Goal: Task Accomplishment & Management: Manage account settings

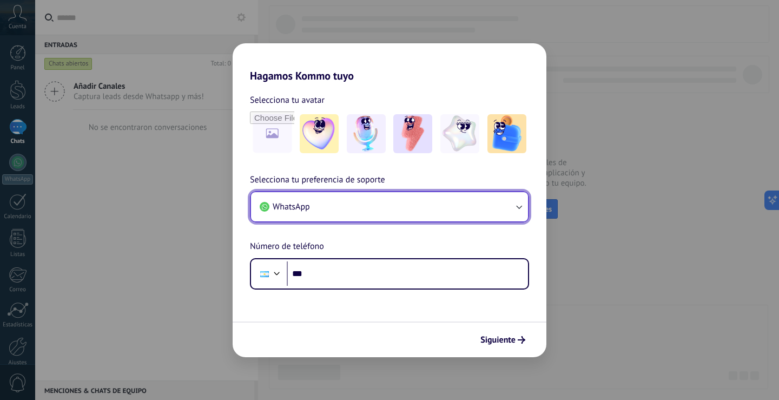
click at [519, 206] on icon "button" at bounding box center [518, 206] width 11 height 11
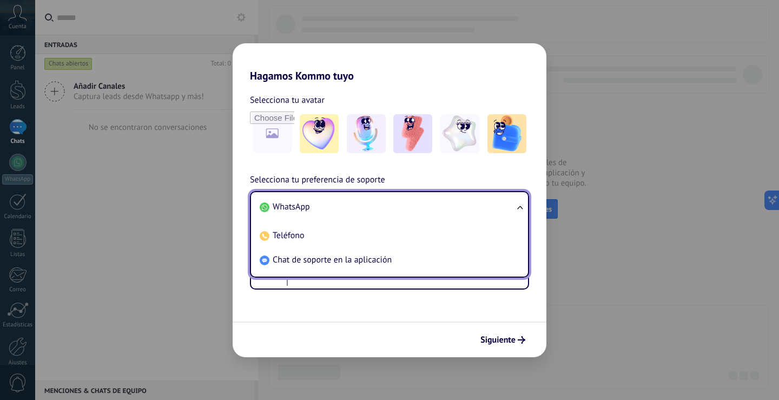
click at [375, 206] on li "WhatsApp" at bounding box center [387, 207] width 264 height 24
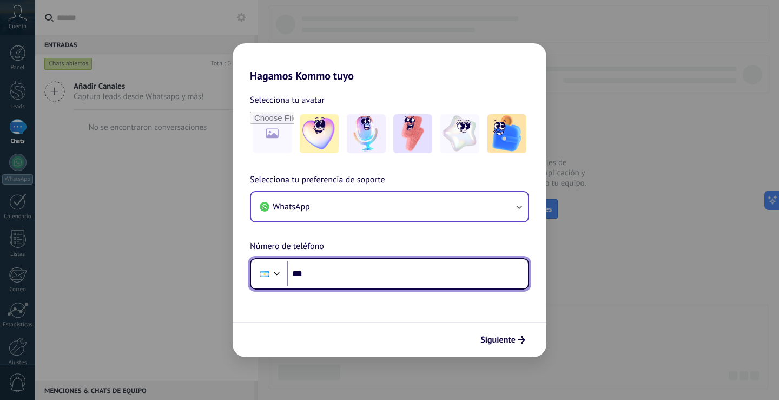
click at [342, 276] on input "***" at bounding box center [407, 273] width 241 height 25
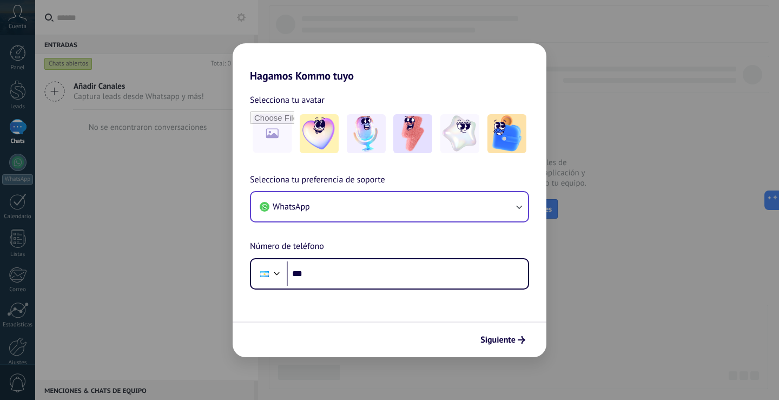
click at [292, 52] on h2 "Hagamos Kommo tuyo" at bounding box center [390, 62] width 314 height 39
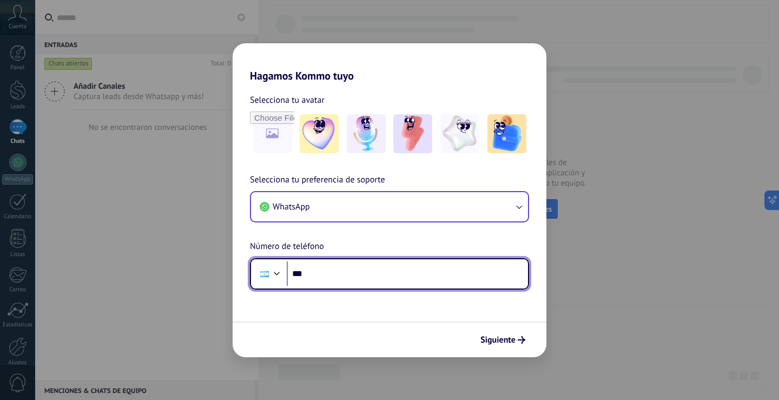
click at [352, 274] on input "***" at bounding box center [407, 273] width 241 height 25
type input "**********"
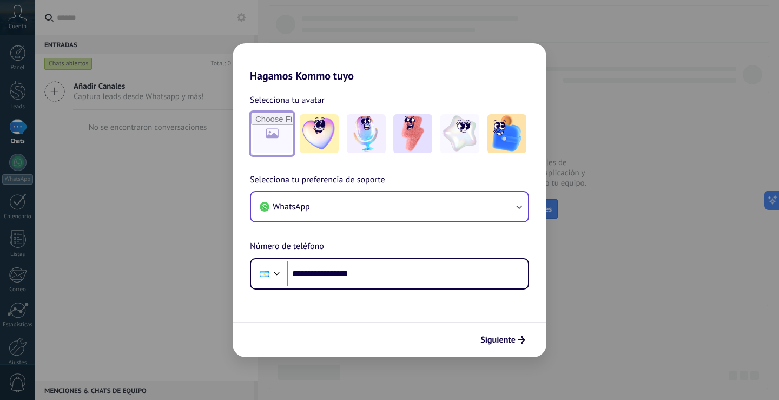
click at [269, 142] on input "file" at bounding box center [272, 134] width 42 height 42
type input "**********"
click at [508, 338] on span "Siguiente" at bounding box center [497, 340] width 35 height 8
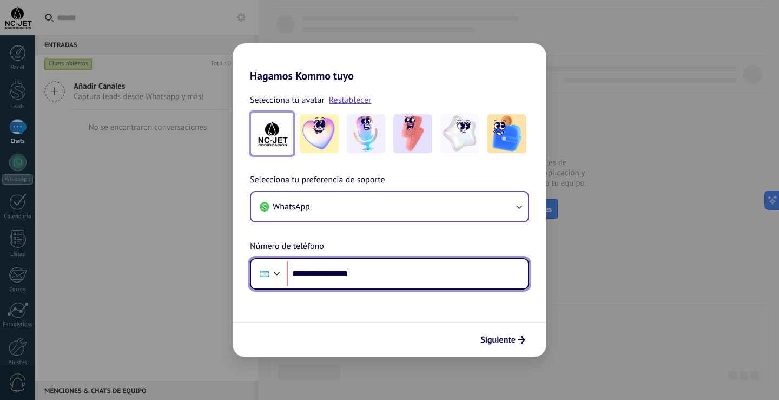
click at [316, 274] on input "**********" at bounding box center [407, 273] width 241 height 25
click at [371, 275] on input "**********" at bounding box center [407, 273] width 241 height 25
type input "**********"
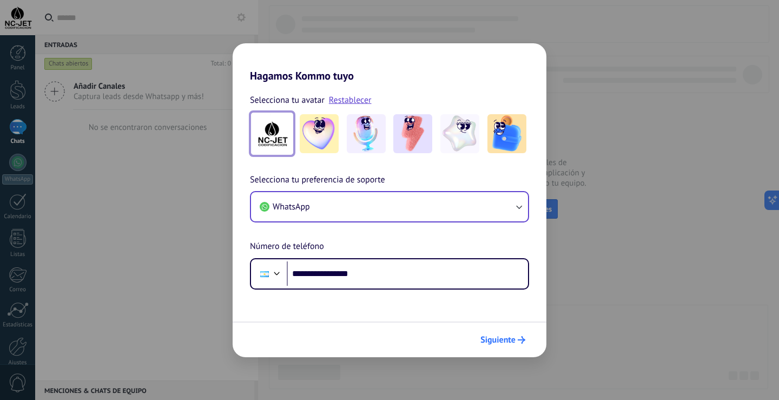
click at [501, 340] on span "Siguiente" at bounding box center [497, 340] width 35 height 8
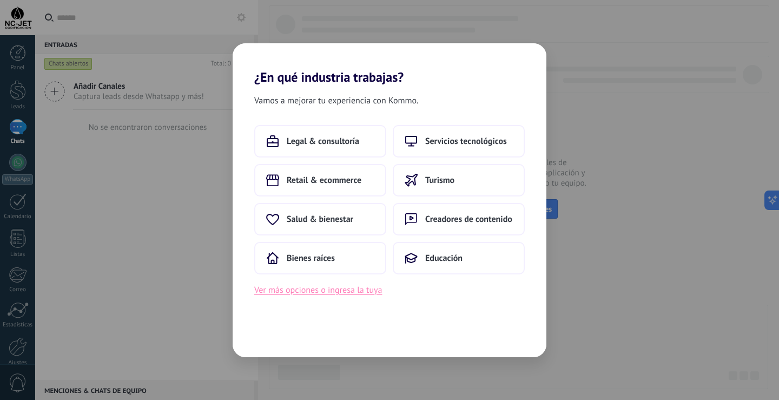
click at [278, 291] on button "Ver más opciones o ingresa la tuya" at bounding box center [318, 290] width 128 height 14
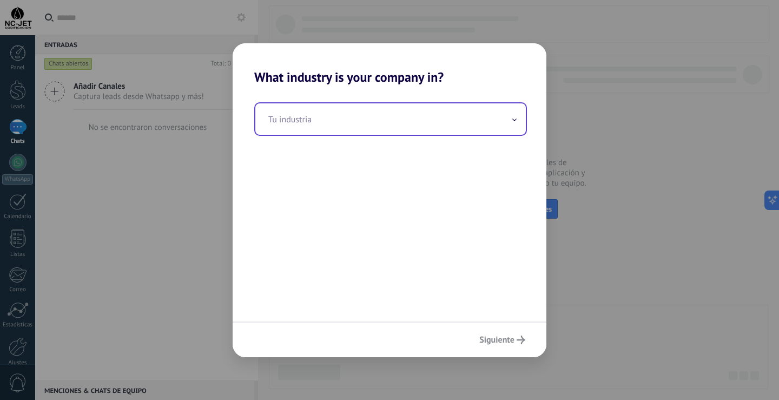
click at [513, 122] on span at bounding box center [514, 119] width 5 height 10
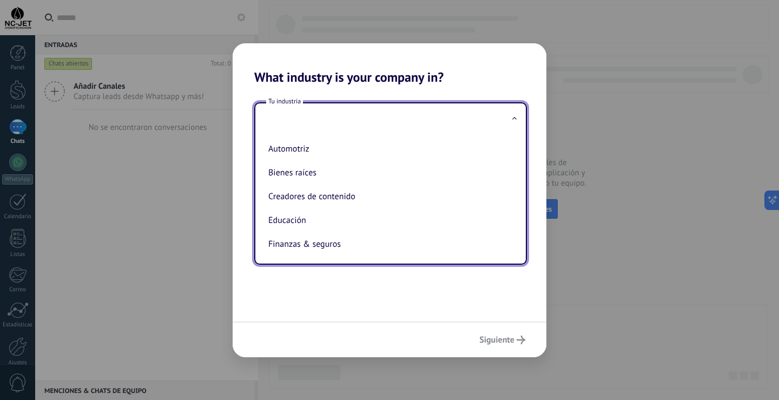
click at [417, 119] on input "text" at bounding box center [390, 118] width 271 height 31
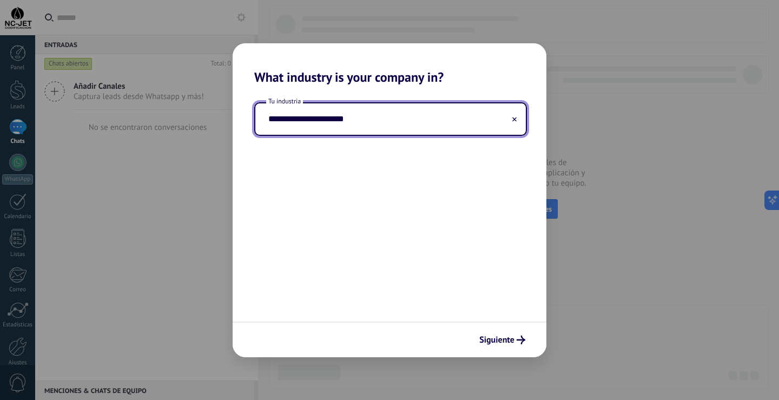
click at [307, 123] on input "**********" at bounding box center [390, 118] width 271 height 31
type input "**********"
click at [508, 340] on span "Siguiente" at bounding box center [496, 340] width 35 height 8
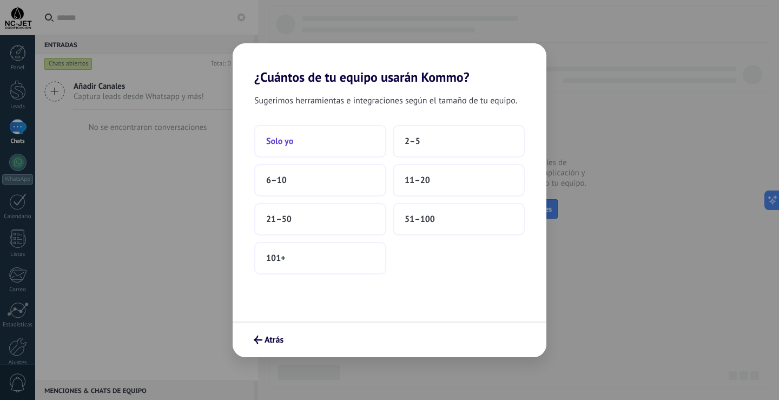
click at [282, 142] on span "Solo yo" at bounding box center [279, 141] width 27 height 11
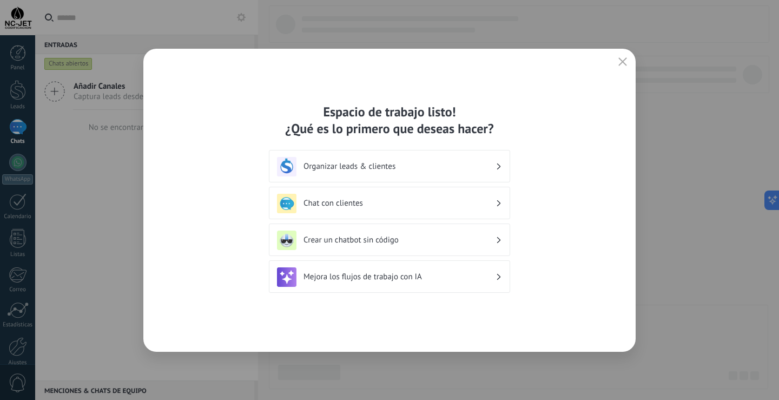
click at [368, 166] on h3 "Organizar leads & clientes" at bounding box center [400, 166] width 192 height 10
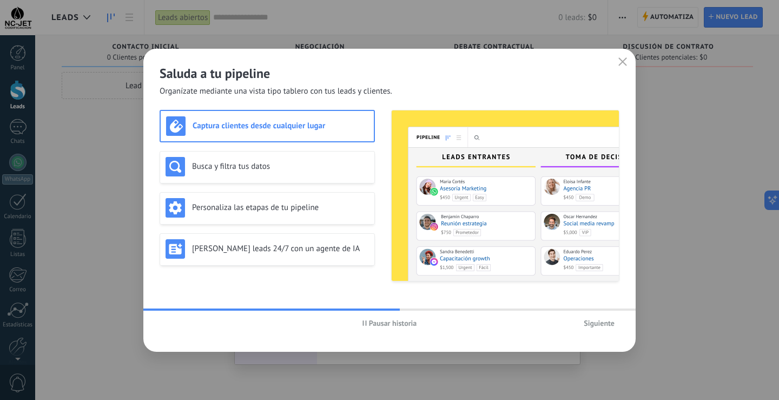
click at [379, 321] on span "Pausar historia" at bounding box center [393, 323] width 48 height 8
click at [597, 323] on span "Siguiente" at bounding box center [599, 323] width 31 height 8
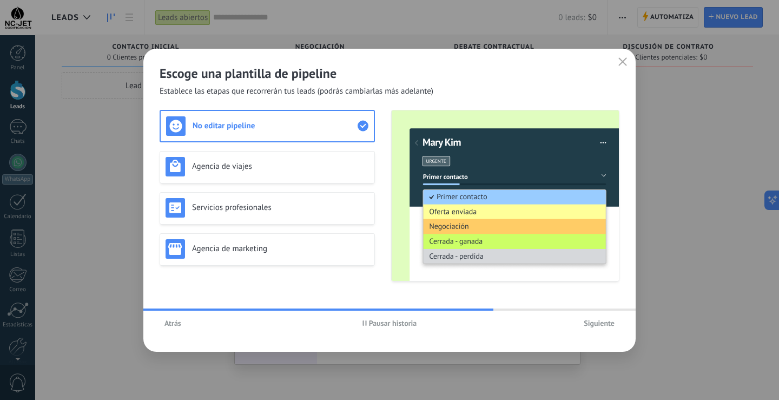
click at [622, 64] on icon "button" at bounding box center [622, 61] width 9 height 9
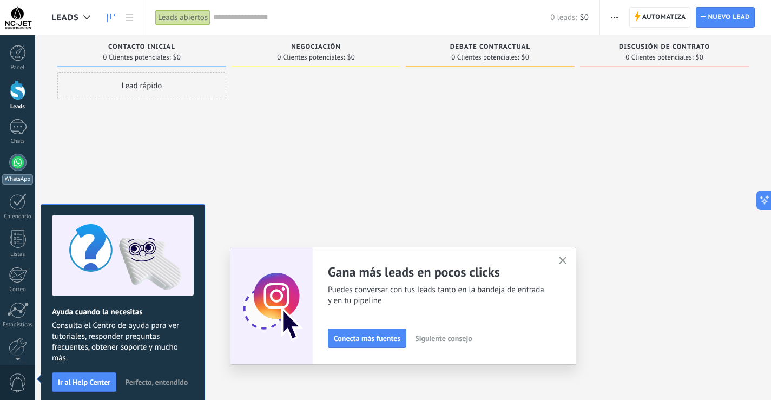
click at [16, 163] on div at bounding box center [17, 162] width 17 height 17
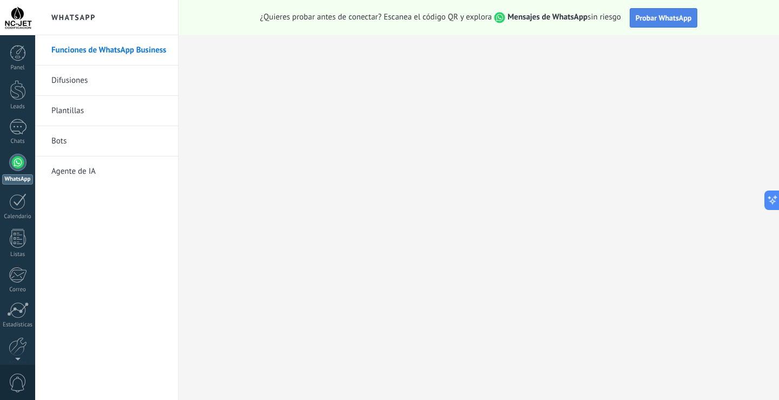
click at [654, 22] on span "Probar WhatsApp" at bounding box center [664, 18] width 56 height 10
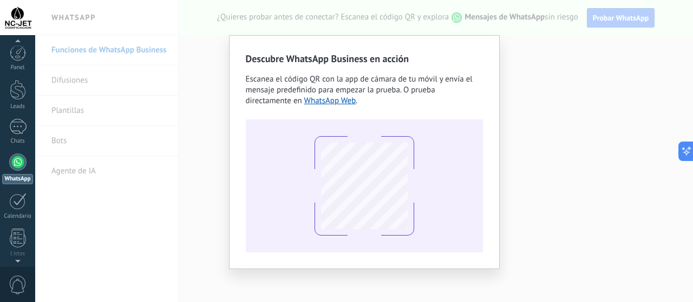
scroll to position [31, 0]
click at [601, 200] on div "Descubre WhatsApp Business en acción Escanea el código QR con la app [PERSON_NA…" at bounding box center [363, 151] width 657 height 302
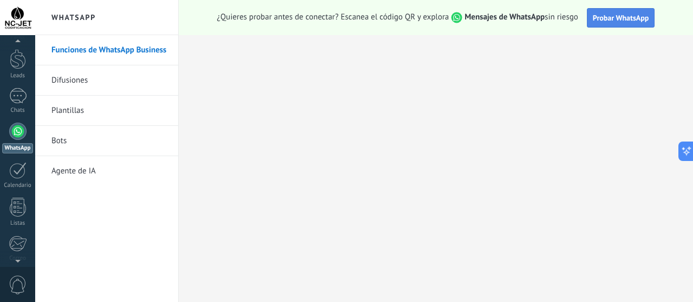
click at [620, 17] on span "Probar WhatsApp" at bounding box center [620, 18] width 56 height 10
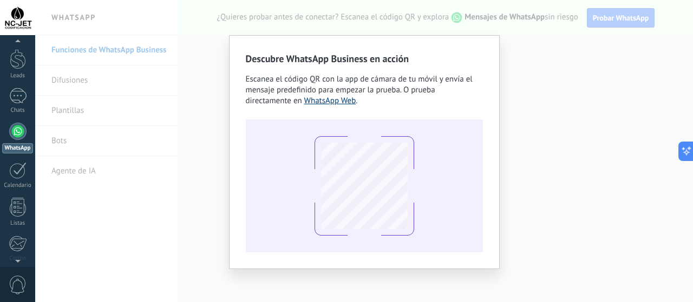
click at [332, 102] on link "WhatsApp Web" at bounding box center [330, 101] width 52 height 10
click at [548, 44] on div "Descubre WhatsApp Business en acción Escanea el código QR con la app [PERSON_NA…" at bounding box center [363, 151] width 657 height 302
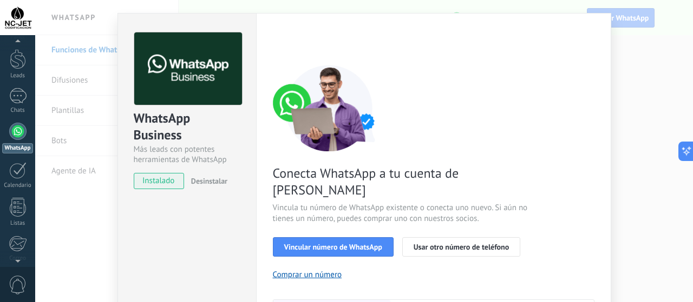
scroll to position [16, 0]
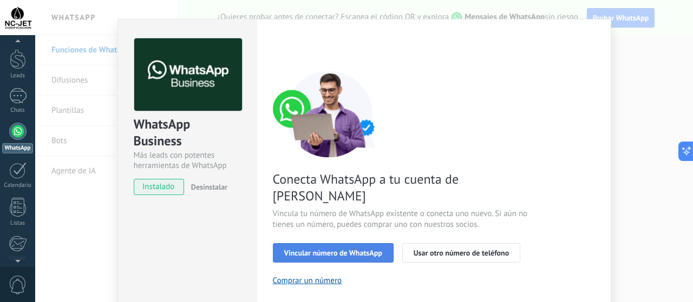
click at [322, 249] on span "Vincular número de WhatsApp" at bounding box center [333, 253] width 98 height 8
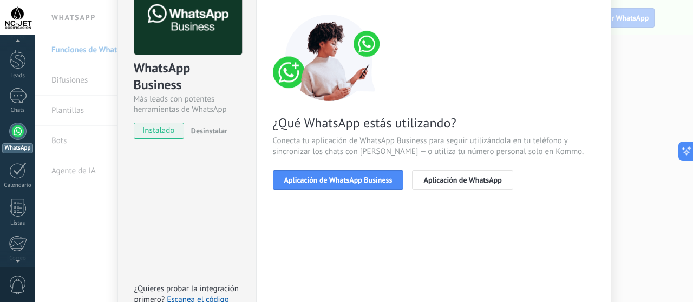
scroll to position [70, 0]
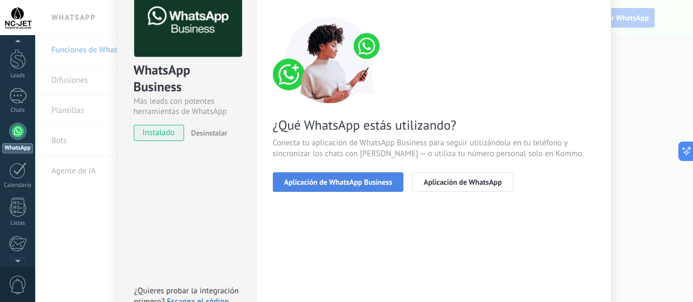
click at [335, 181] on span "Aplicación de WhatsApp Business" at bounding box center [338, 183] width 108 height 8
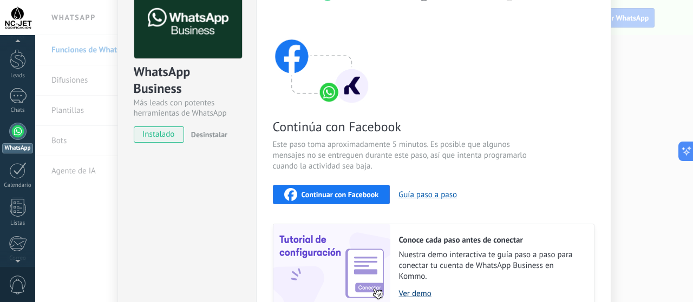
scroll to position [166, 0]
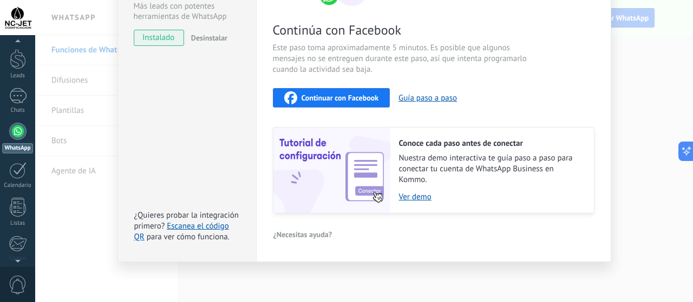
click at [214, 272] on div "WhatsApp Business Más leads con potentes herramientas de WhatsApp instalado Des…" at bounding box center [363, 151] width 657 height 302
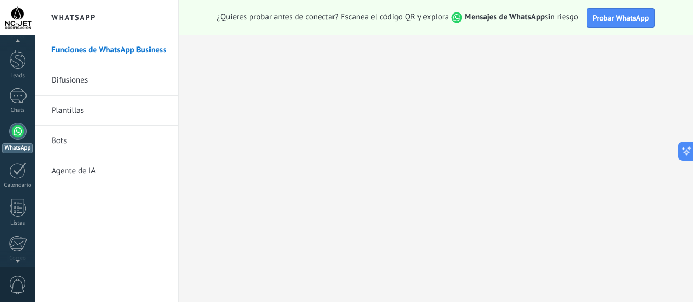
click at [12, 134] on div at bounding box center [17, 131] width 17 height 17
click at [70, 83] on link "Difusiones" at bounding box center [109, 80] width 116 height 30
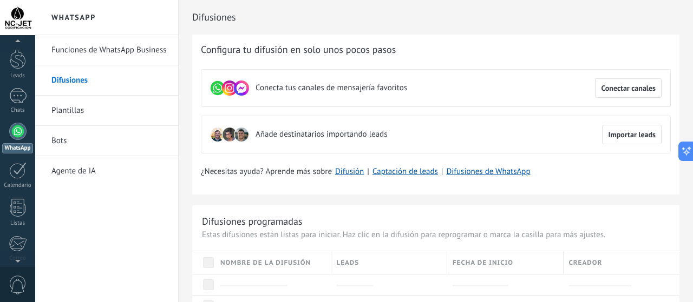
click at [98, 51] on link "Funciones de WhatsApp Business" at bounding box center [109, 50] width 116 height 30
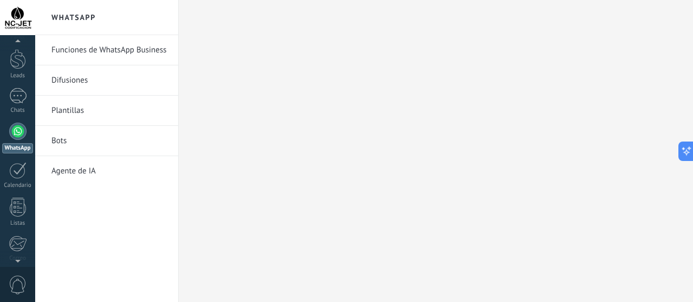
click at [102, 45] on link "Funciones de WhatsApp Business" at bounding box center [109, 50] width 116 height 30
click at [20, 100] on div at bounding box center [17, 96] width 17 height 16
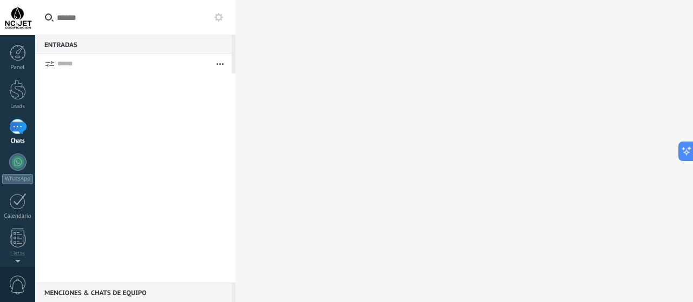
click at [151, 196] on div at bounding box center [135, 178] width 200 height 209
click at [19, 162] on div at bounding box center [17, 162] width 17 height 17
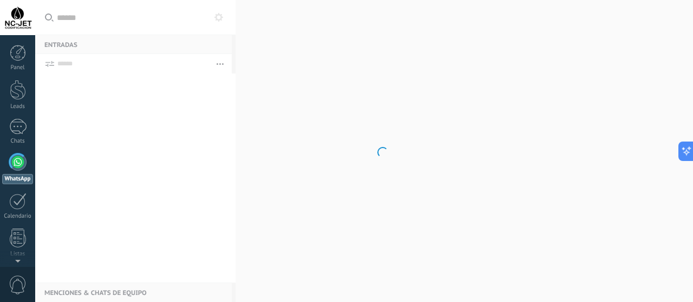
scroll to position [31, 0]
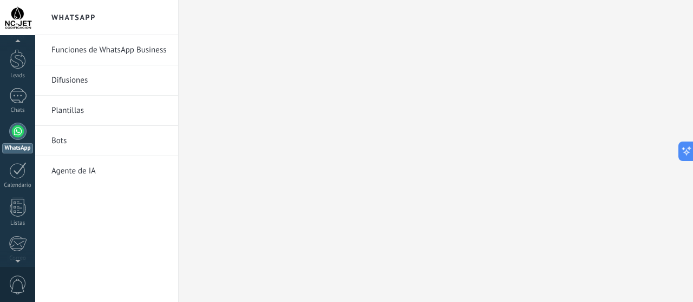
click at [98, 50] on link "Funciones de WhatsApp Business" at bounding box center [109, 50] width 116 height 30
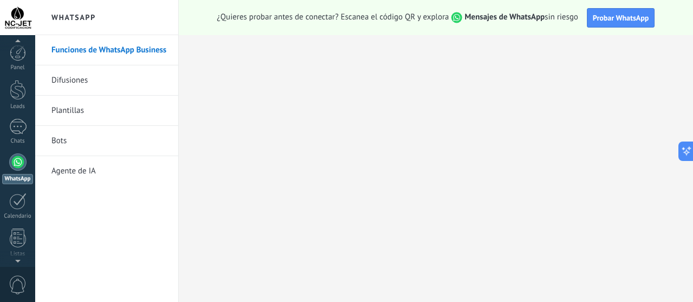
scroll to position [31, 0]
click at [16, 127] on div at bounding box center [17, 131] width 17 height 17
click at [17, 94] on div at bounding box center [17, 96] width 17 height 16
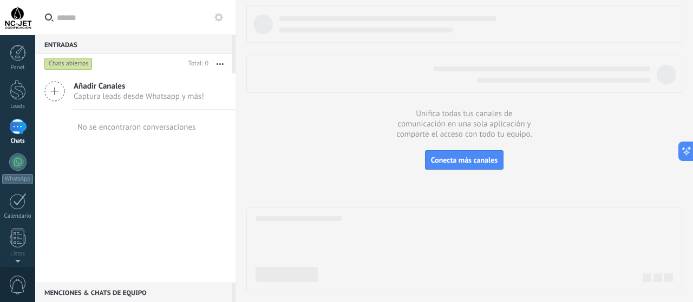
click at [127, 94] on span "Captura leads desde Whatsapp y más!" at bounding box center [139, 96] width 130 height 10
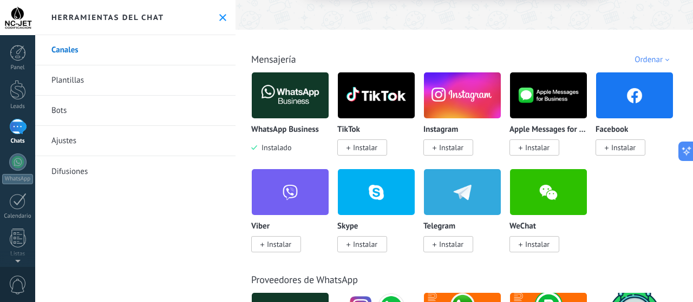
scroll to position [108, 0]
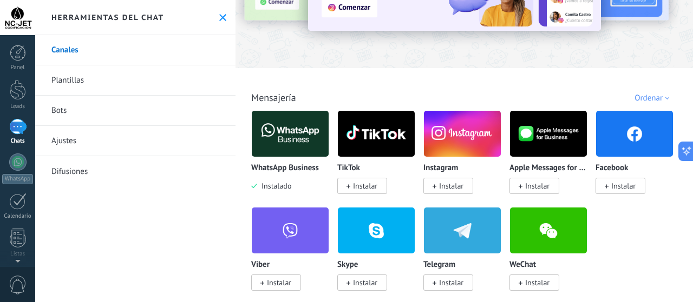
click at [285, 134] on img at bounding box center [290, 134] width 77 height 52
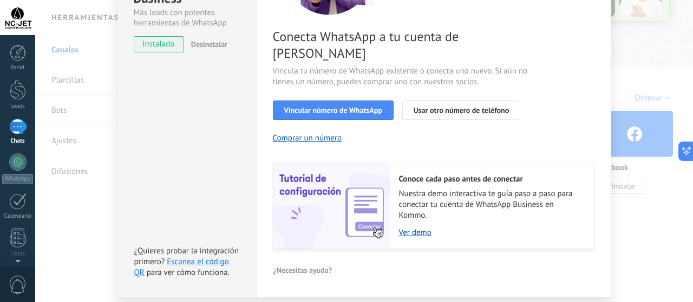
scroll to position [162, 0]
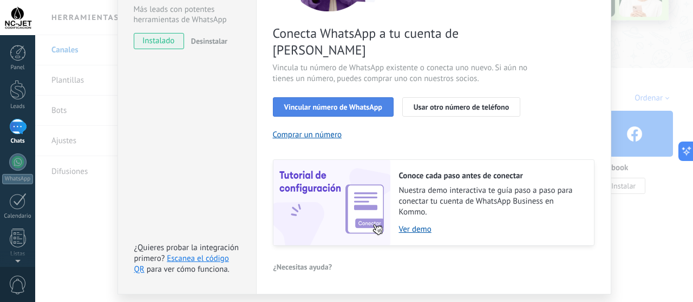
click at [367, 103] on span "Vincular número de WhatsApp" at bounding box center [333, 107] width 98 height 8
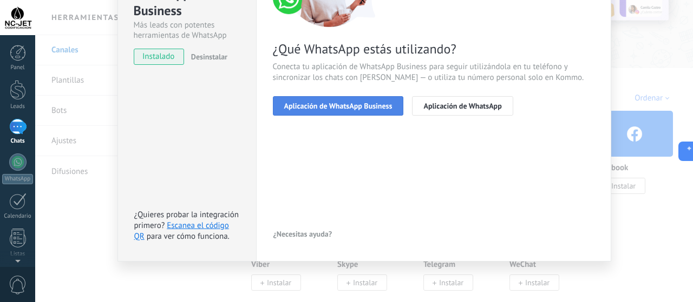
click at [307, 107] on span "Aplicación de WhatsApp Business" at bounding box center [338, 106] width 108 height 8
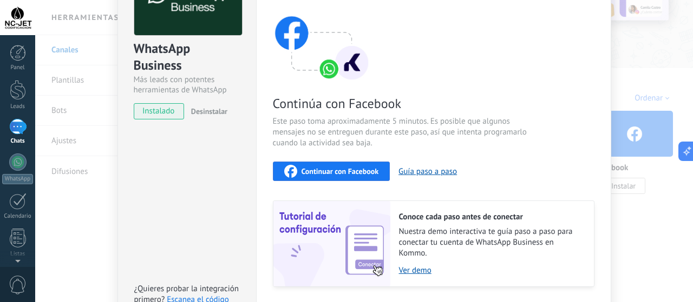
scroll to position [111, 0]
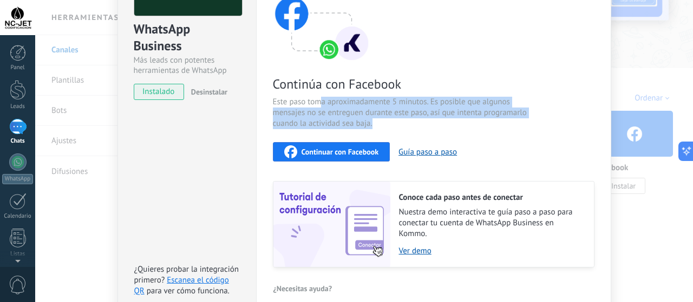
drag, startPoint x: 321, startPoint y: 98, endPoint x: 516, endPoint y: 120, distance: 195.9
click at [516, 120] on span "Este paso toma aproximadamente 5 minutos. Es posible que algunos mensajes no se…" at bounding box center [402, 113] width 258 height 32
click at [380, 107] on span "Este paso toma aproximadamente 5 minutos. Es posible que algunos mensajes no se…" at bounding box center [402, 113] width 258 height 32
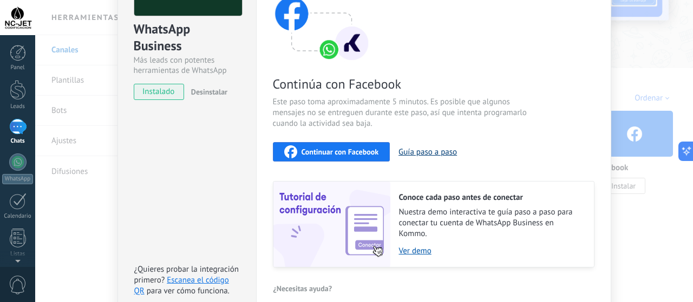
click at [417, 149] on button "Guía paso a paso" at bounding box center [427, 152] width 58 height 10
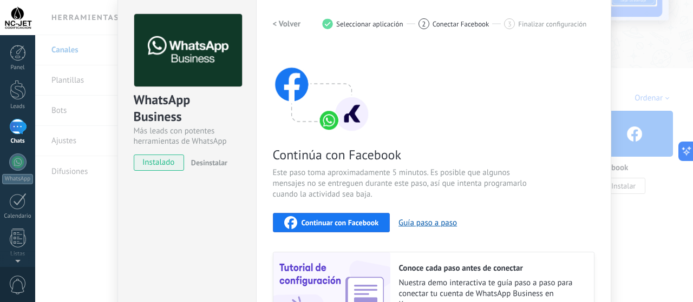
scroll to position [0, 0]
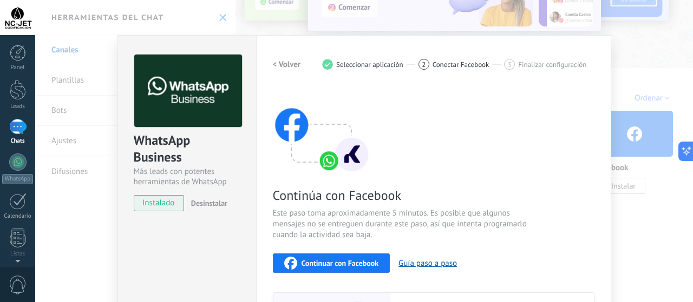
click at [374, 64] on span "Seleccionar aplicación" at bounding box center [369, 65] width 67 height 8
click at [275, 63] on h2 "< Volver" at bounding box center [287, 65] width 28 height 10
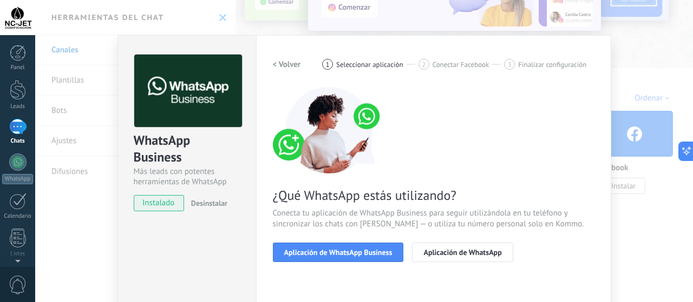
click at [650, 67] on div "WhatsApp Business Más leads con potentes herramientas de WhatsApp instalado Des…" at bounding box center [363, 151] width 657 height 302
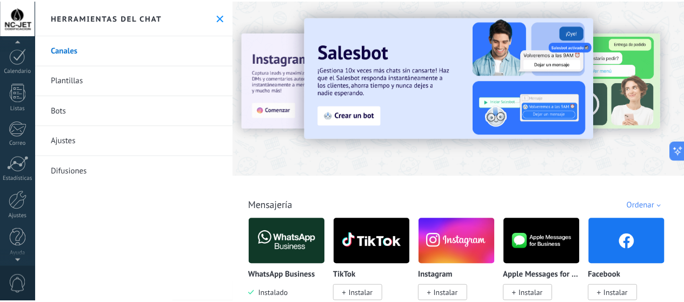
scroll to position [148, 0]
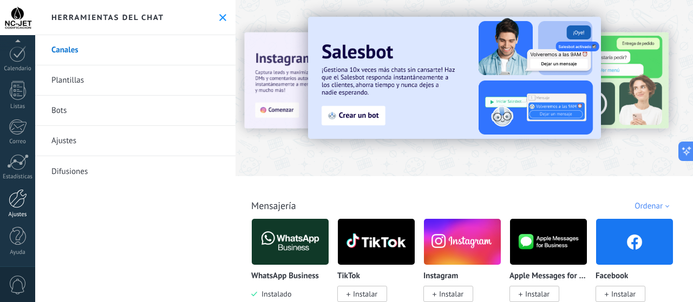
click at [21, 202] on div at bounding box center [18, 198] width 18 height 19
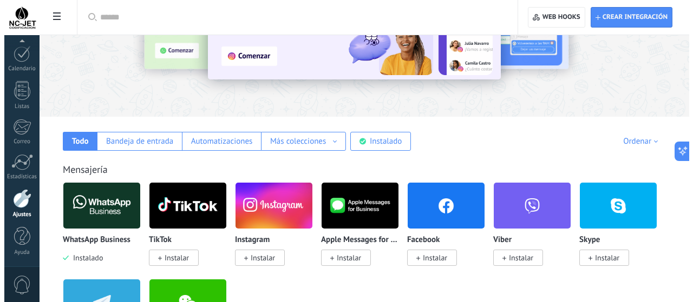
scroll to position [108, 0]
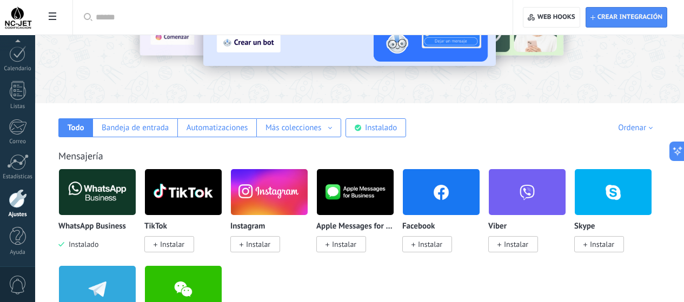
click at [136, 194] on img at bounding box center [97, 192] width 77 height 52
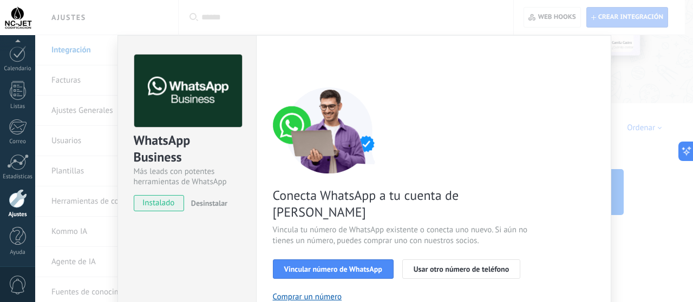
click at [208, 204] on span "Desinstalar" at bounding box center [209, 204] width 36 height 10
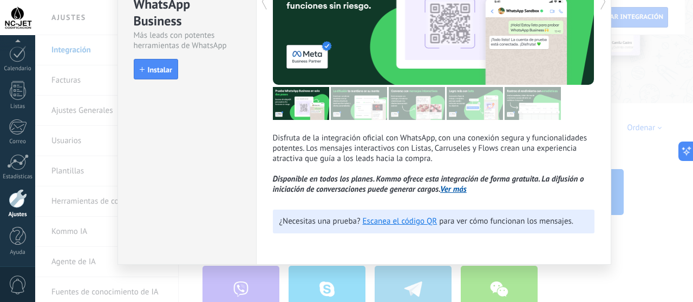
scroll to position [141, 0]
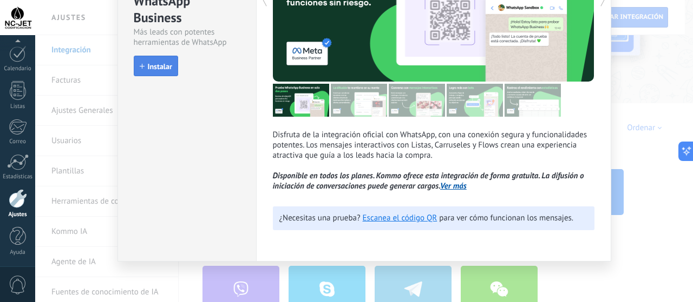
click at [154, 65] on span "Instalar" at bounding box center [160, 67] width 24 height 8
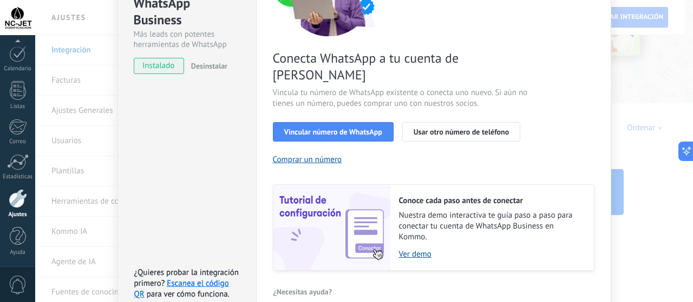
scroll to position [124, 0]
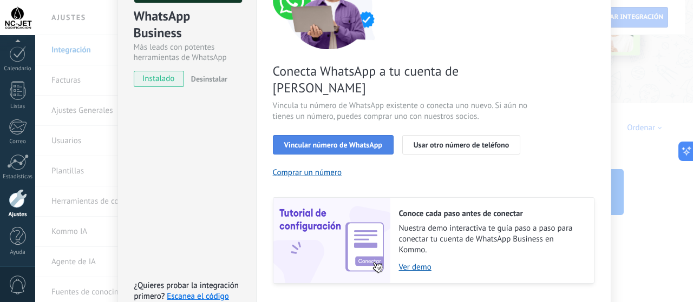
click at [341, 141] on span "Vincular número de WhatsApp" at bounding box center [333, 145] width 98 height 8
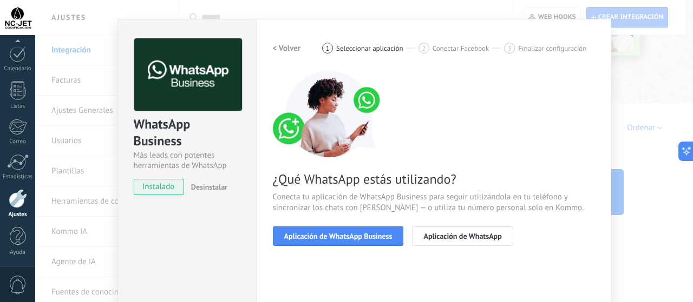
scroll to position [70, 0]
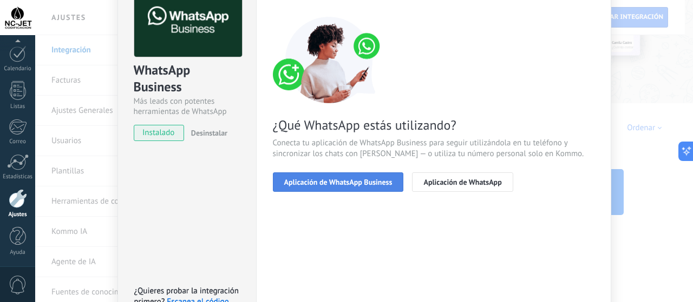
click at [332, 183] on span "Aplicación de WhatsApp Business" at bounding box center [338, 183] width 108 height 8
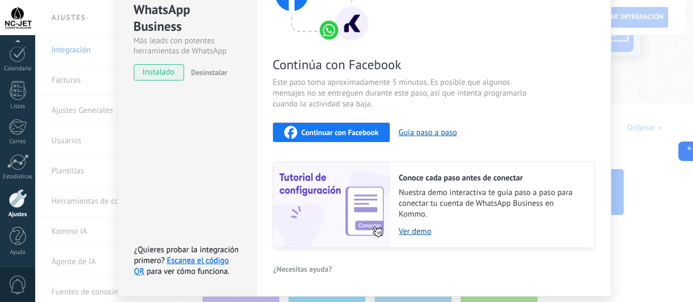
scroll to position [166, 0]
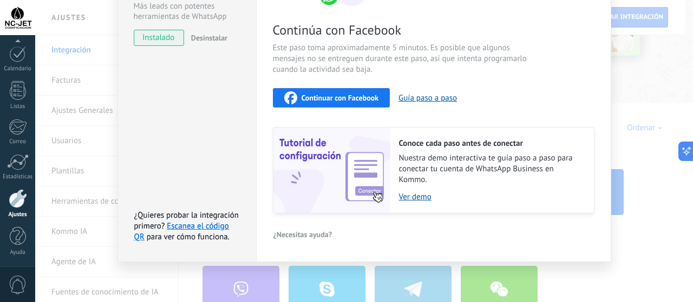
click at [358, 95] on span "Continuar con Facebook" at bounding box center [339, 98] width 77 height 8
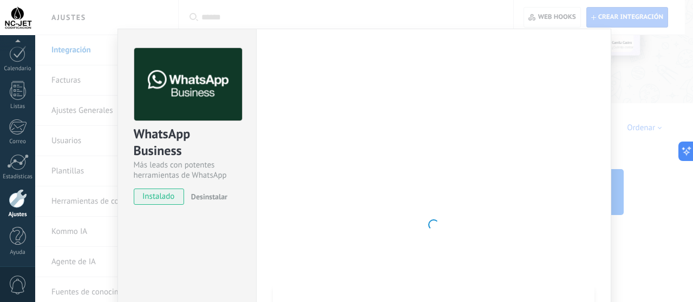
scroll to position [3, 0]
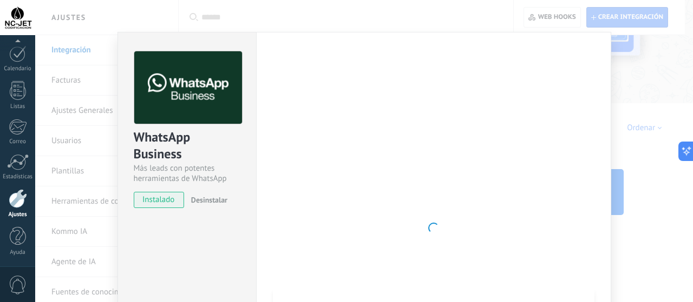
click at [524, 101] on div at bounding box center [433, 228] width 321 height 354
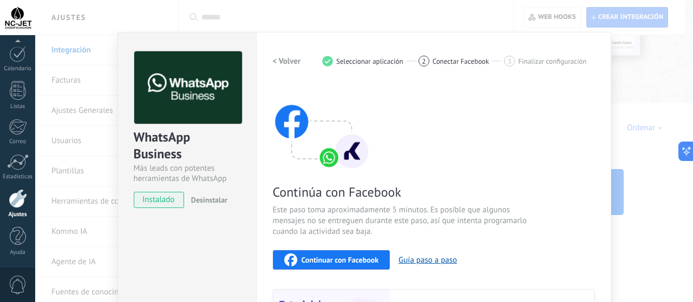
click at [359, 259] on span "Continuar con Facebook" at bounding box center [339, 260] width 77 height 8
click at [638, 242] on div "WhatsApp Business Más leads con potentes herramientas de WhatsApp instalado Des…" at bounding box center [363, 151] width 657 height 302
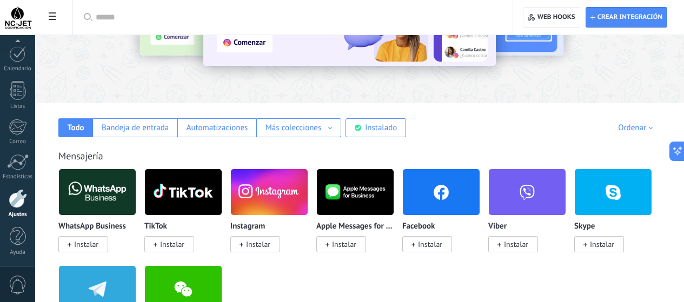
click at [136, 194] on img at bounding box center [97, 192] width 77 height 52
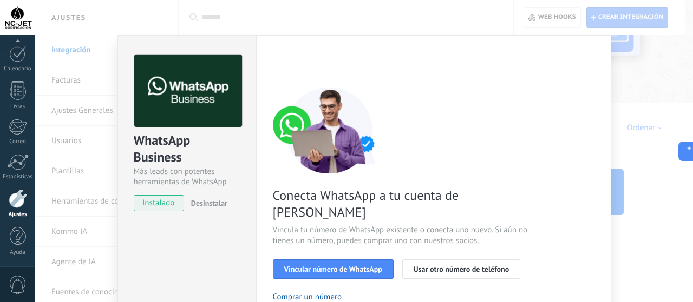
click at [203, 204] on span "Desinstalar" at bounding box center [209, 204] width 36 height 10
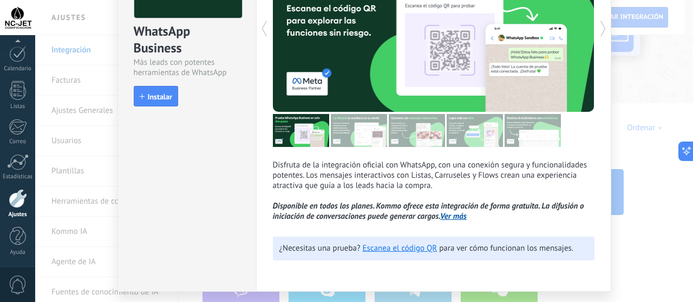
scroll to position [87, 0]
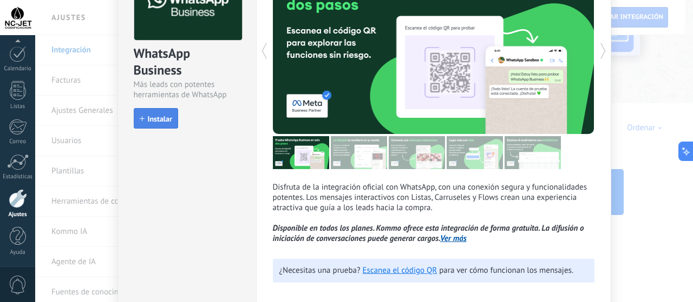
click at [153, 121] on span "Instalar" at bounding box center [160, 119] width 24 height 8
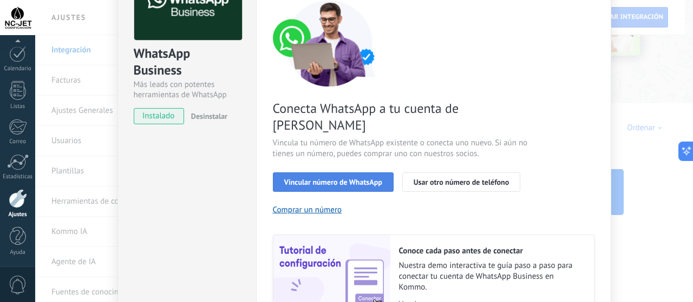
click at [345, 179] on span "Vincular número de WhatsApp" at bounding box center [333, 183] width 98 height 8
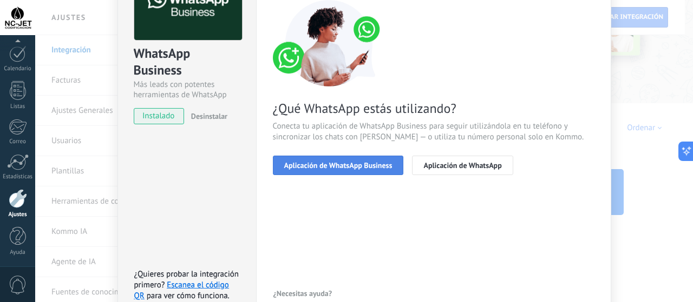
click at [345, 167] on span "Aplicación de WhatsApp Business" at bounding box center [338, 166] width 108 height 8
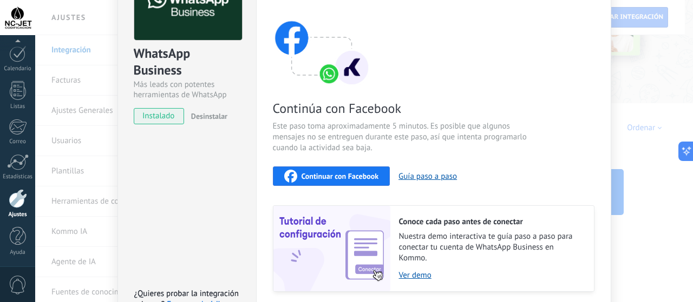
click at [345, 174] on span "Continuar con Facebook" at bounding box center [339, 177] width 77 height 8
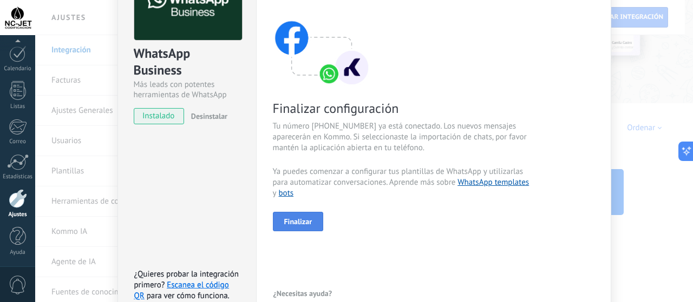
click at [306, 219] on span "Finalizar" at bounding box center [298, 222] width 28 height 8
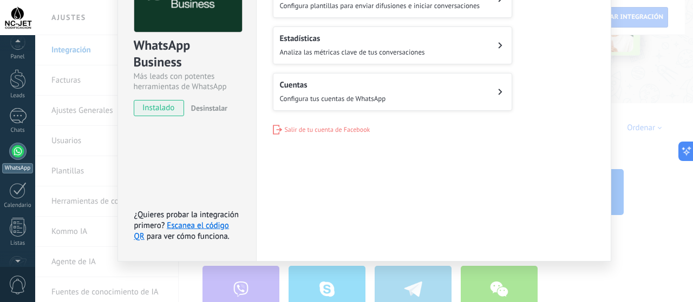
scroll to position [0, 0]
click at [19, 130] on div at bounding box center [17, 127] width 17 height 16
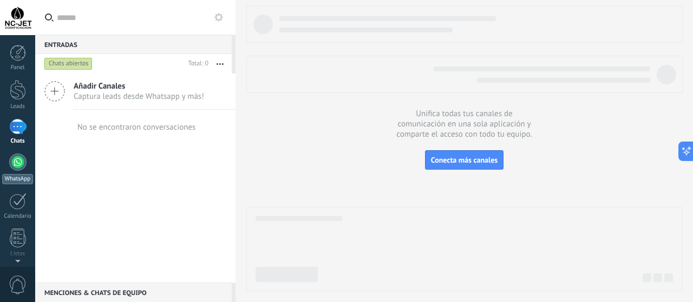
click at [14, 166] on div at bounding box center [17, 162] width 17 height 17
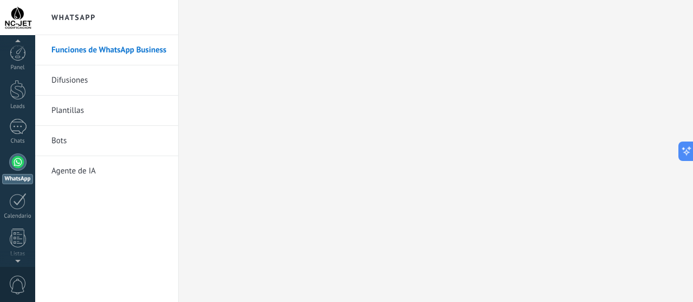
scroll to position [31, 0]
click at [19, 101] on div at bounding box center [17, 96] width 17 height 16
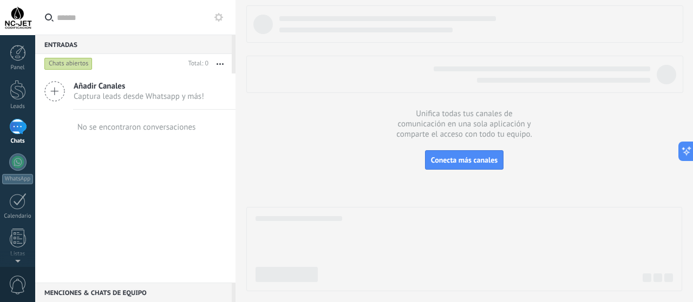
click at [223, 63] on button "button" at bounding box center [219, 63] width 23 height 19
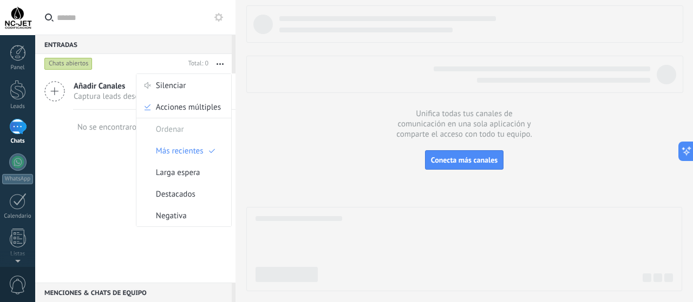
click at [93, 188] on div "Añadir Canales Captura leads desde Whatsapp y más! No se encontraron conversaci…" at bounding box center [135, 178] width 200 height 209
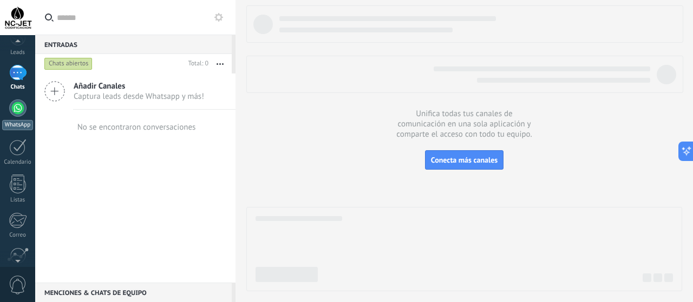
scroll to position [108, 0]
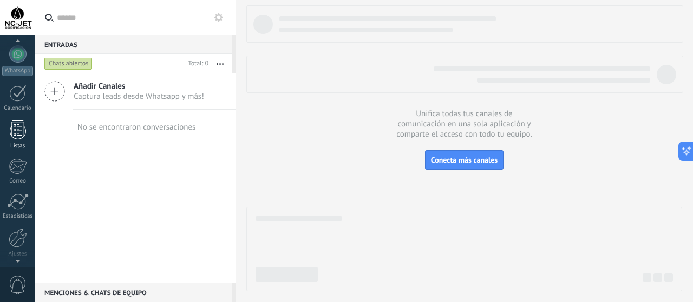
click at [20, 136] on div at bounding box center [18, 130] width 16 height 19
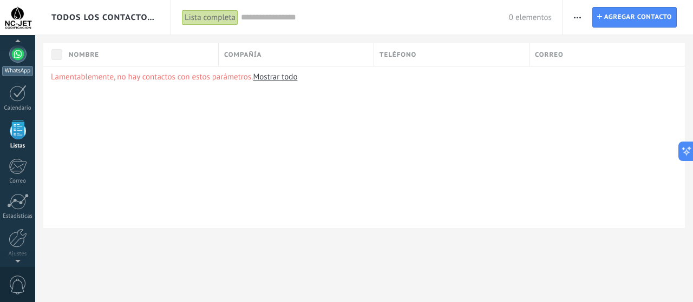
click at [16, 62] on div at bounding box center [17, 53] width 17 height 17
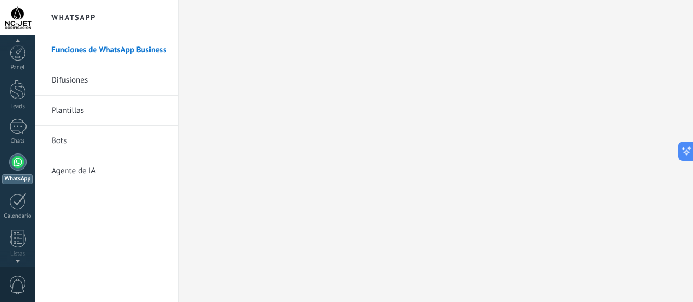
scroll to position [31, 0]
click at [18, 106] on link "Chats" at bounding box center [17, 101] width 35 height 26
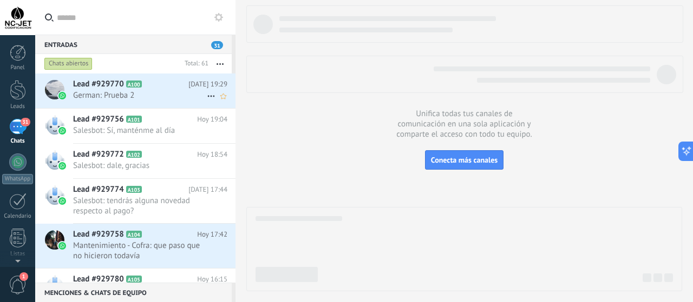
click at [94, 95] on span "German: Prueba 2" at bounding box center [140, 95] width 134 height 10
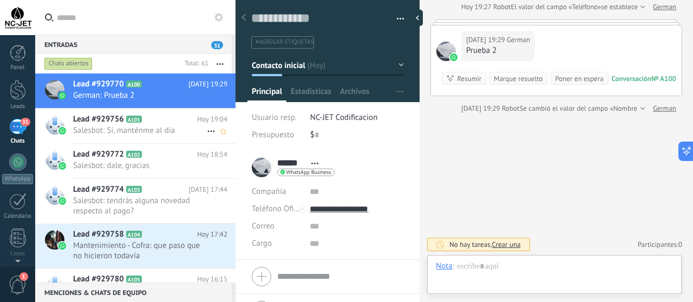
scroll to position [16, 0]
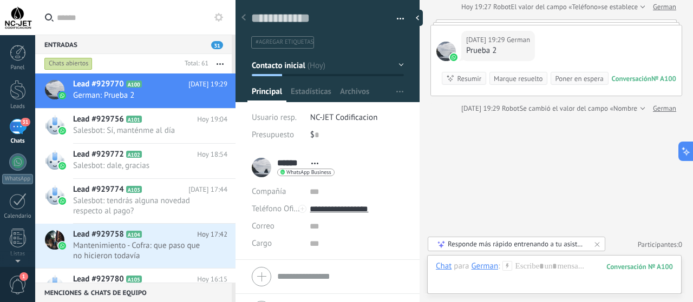
click at [519, 174] on div "Buscar Carga más Hoy Hoy Creación: 2 eventos Expandir Hoy 19:09 German PRUEBA C…" at bounding box center [555, 84] width 273 height 438
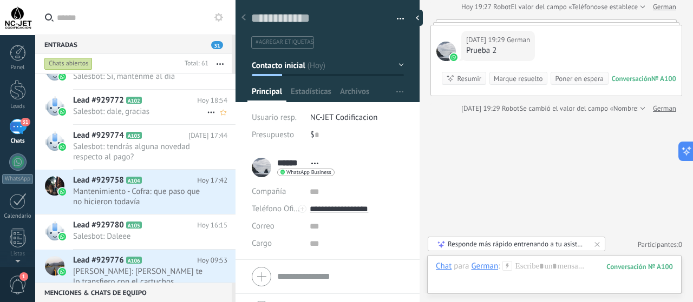
scroll to position [109, 0]
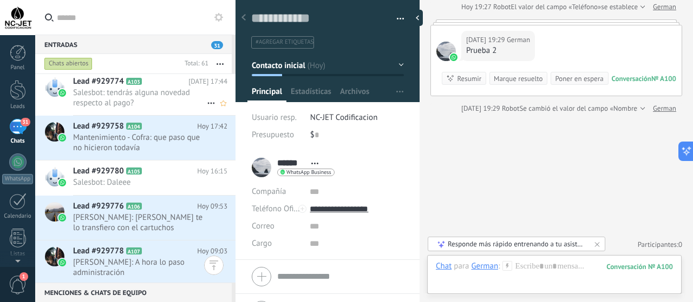
click at [160, 101] on span "Salesbot: tendrás alguna novedad respecto al pago?" at bounding box center [140, 98] width 134 height 21
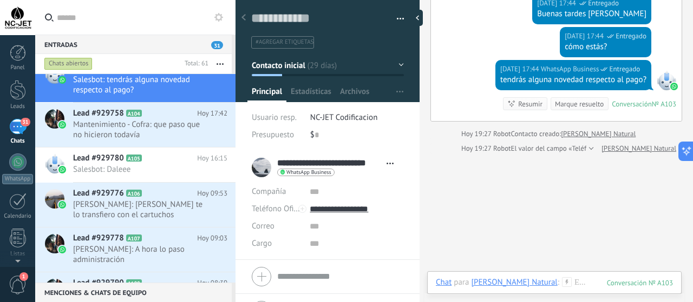
scroll to position [1126, 0]
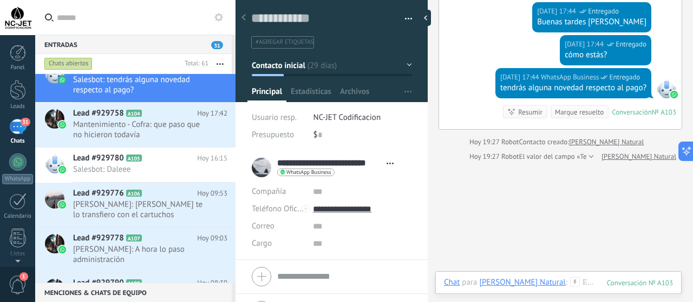
drag, startPoint x: 419, startPoint y: 194, endPoint x: 427, endPoint y: 194, distance: 8.1
click at [427, 194] on div at bounding box center [427, 151] width 0 height 302
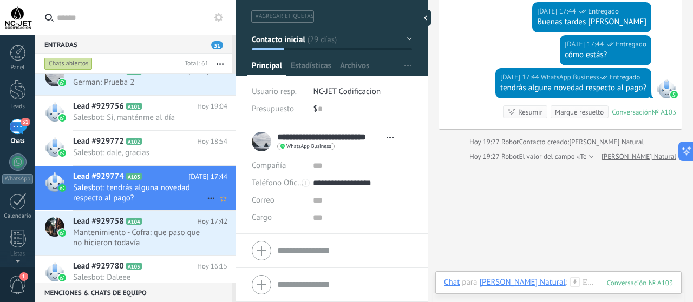
scroll to position [0, 0]
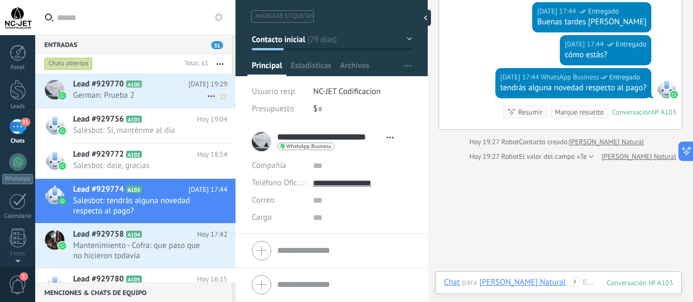
click at [155, 91] on span "German: Prueba 2" at bounding box center [140, 95] width 134 height 10
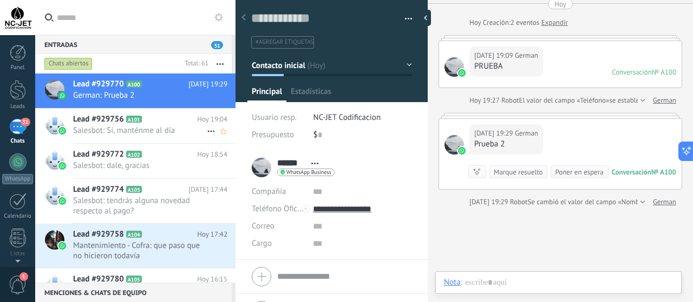
scroll to position [16, 0]
click at [162, 129] on span "Salesbot: Sí, manténme al día" at bounding box center [140, 131] width 134 height 10
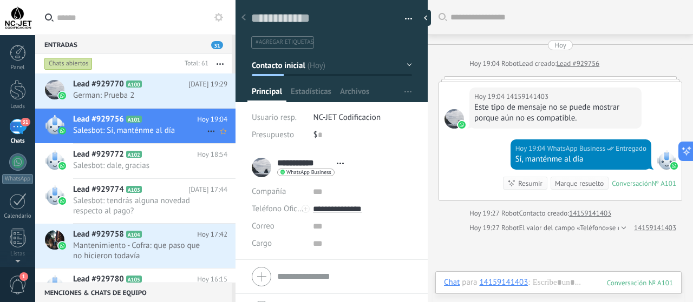
scroll to position [18, 0]
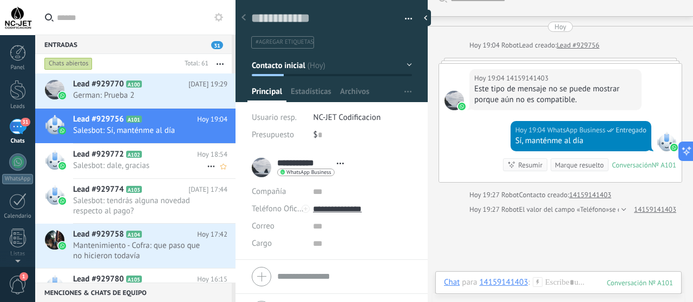
click at [153, 164] on span "Salesbot: dale, gracias" at bounding box center [140, 166] width 134 height 10
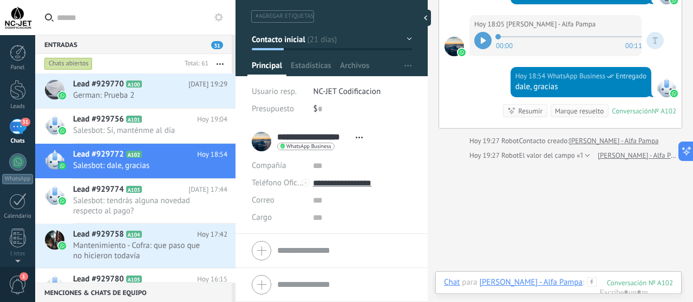
scroll to position [2306, 0]
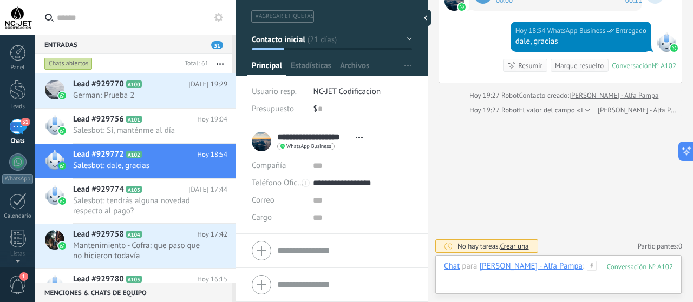
click at [581, 283] on div at bounding box center [558, 277] width 229 height 32
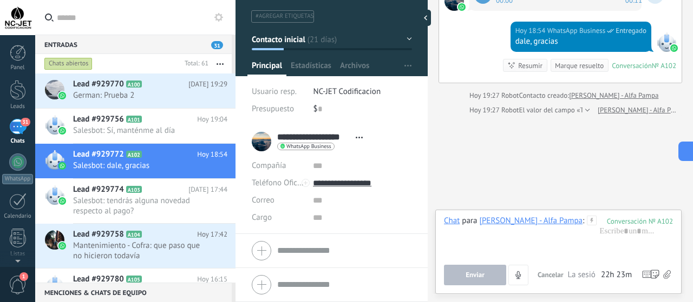
click at [153, 94] on span "German: Prueba 2" at bounding box center [140, 95] width 134 height 10
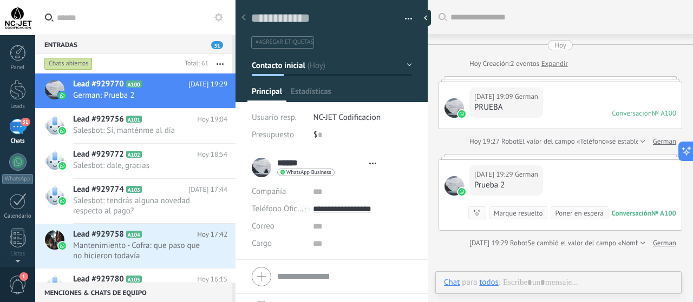
type textarea "**********"
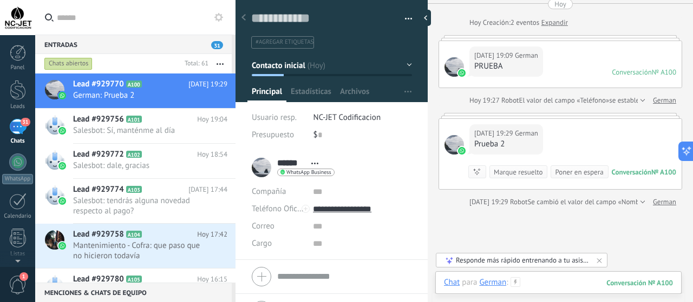
click at [569, 282] on div at bounding box center [558, 294] width 229 height 32
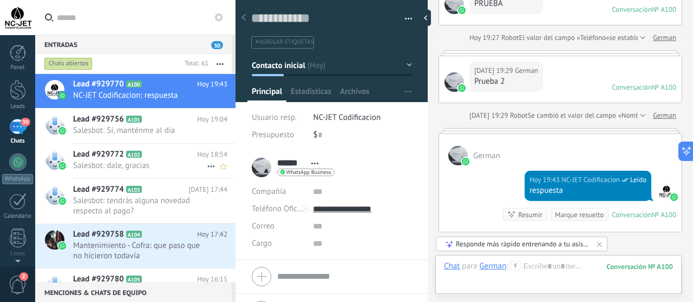
scroll to position [0, 0]
click at [16, 56] on div at bounding box center [18, 53] width 16 height 16
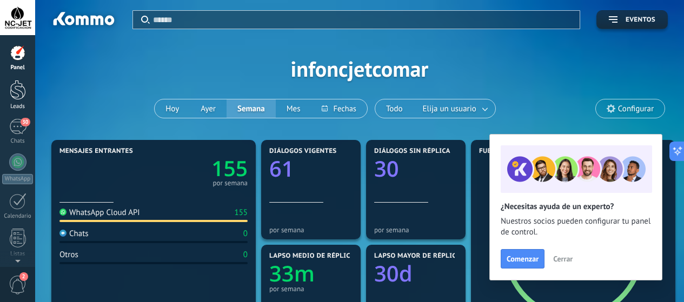
click at [22, 97] on div at bounding box center [18, 90] width 16 height 20
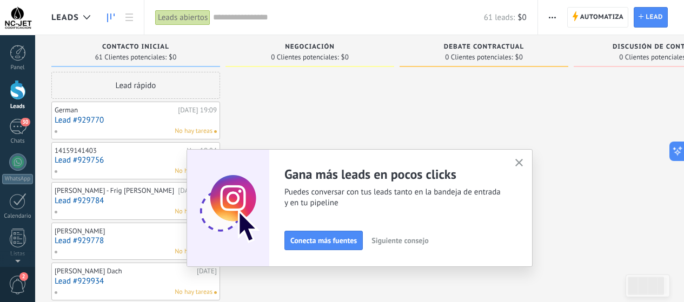
click at [137, 196] on link "Lead #929784" at bounding box center [136, 200] width 162 height 9
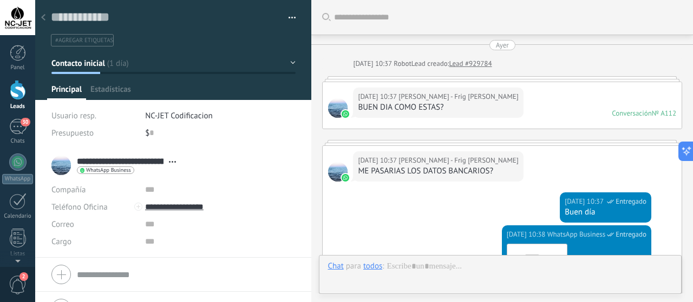
type textarea "**********"
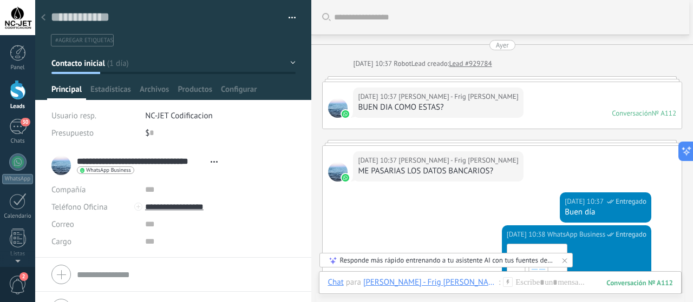
click at [43, 19] on use at bounding box center [43, 17] width 4 height 6
